Goal: Information Seeking & Learning: Learn about a topic

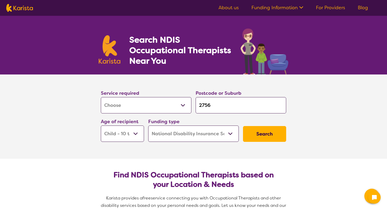
select select "[MEDICAL_DATA]"
select select "CH"
select select "NDIS"
select select "[MEDICAL_DATA]"
select select "CH"
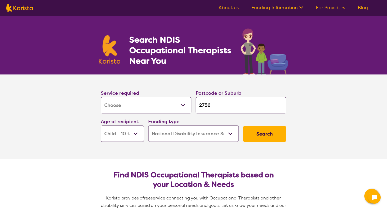
select select "NDIS"
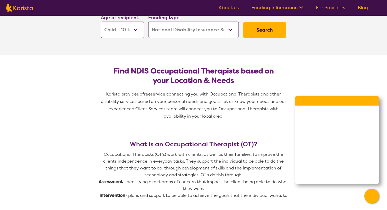
click at [275, 31] on button "Search" at bounding box center [264, 30] width 43 height 16
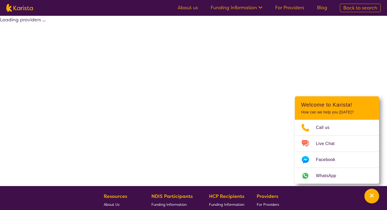
select select "by_score"
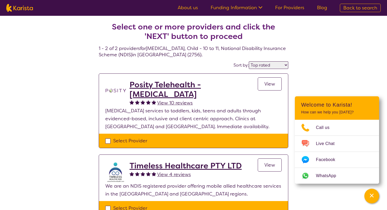
scroll to position [104, 0]
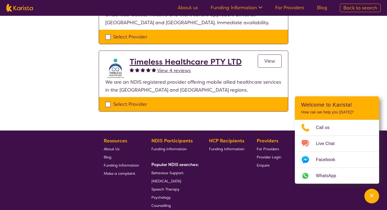
select select "[MEDICAL_DATA]"
select select "CH"
select select "NDIS"
select select "[MEDICAL_DATA]"
select select "CH"
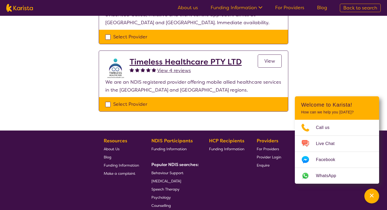
select select "NDIS"
